Goal: Find specific page/section: Find specific page/section

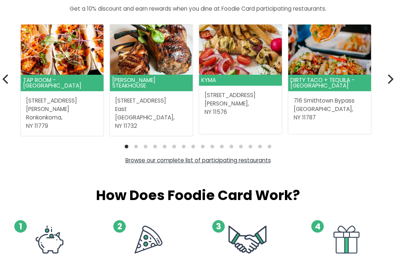
scroll to position [214, 0]
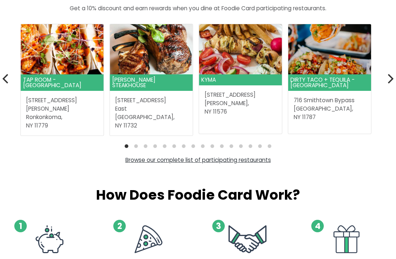
click at [258, 160] on link "Browse our complete list of participating restaurants" at bounding box center [198, 161] width 146 height 8
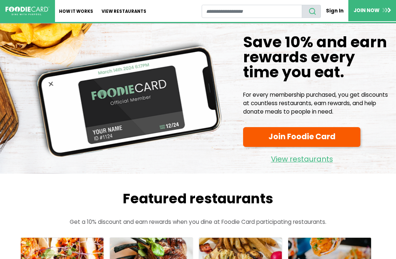
scroll to position [237, 0]
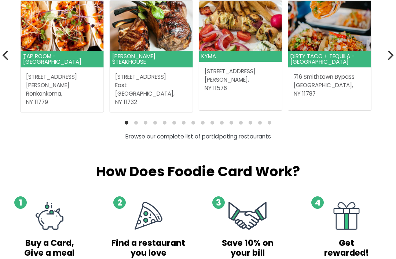
click at [240, 138] on link "Browse our complete list of participating restaurants" at bounding box center [198, 137] width 146 height 8
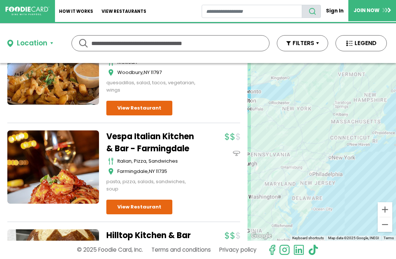
scroll to position [581, 0]
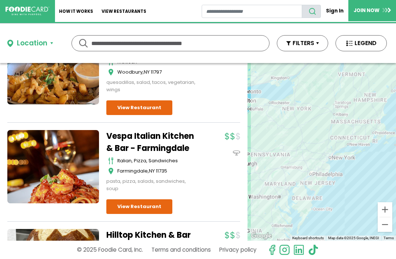
click at [142, 43] on input "text" at bounding box center [170, 43] width 158 height 15
type input "******"
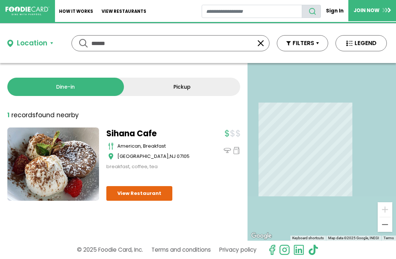
scroll to position [0, 0]
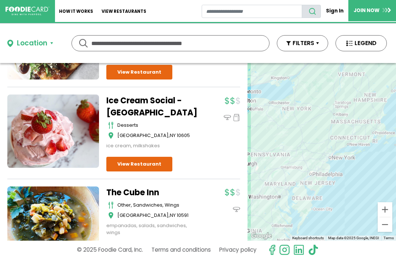
scroll to position [8890, 0]
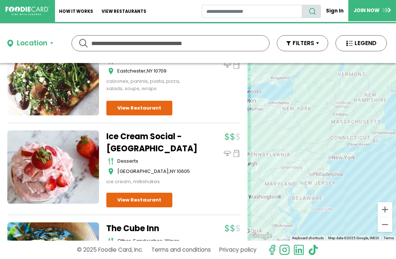
click at [199, 47] on input "text" at bounding box center [170, 43] width 158 height 15
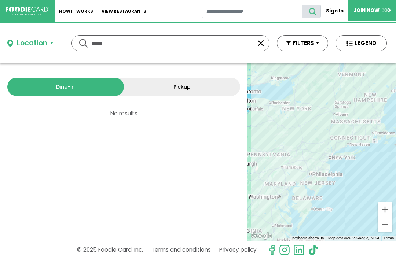
scroll to position [0, 0]
type input "*****"
